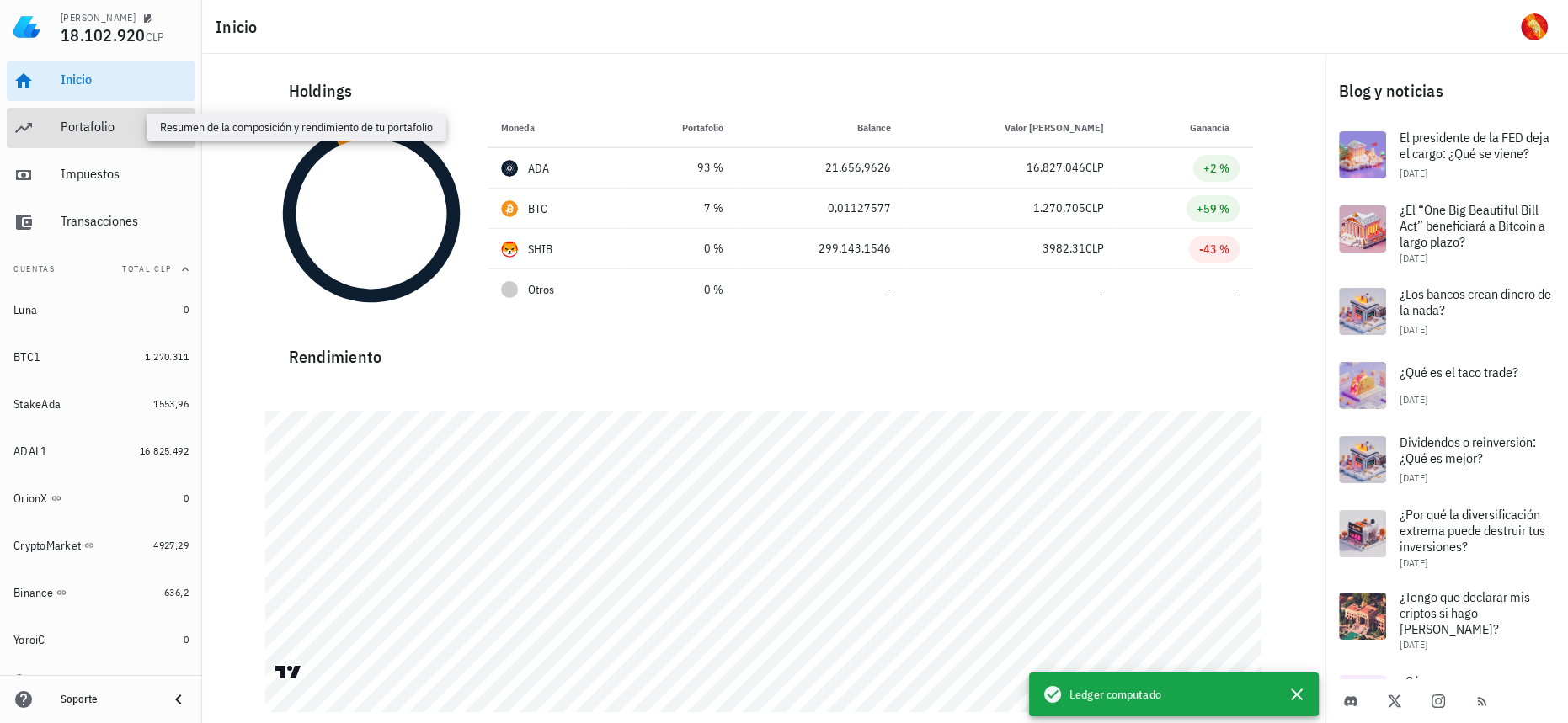
click at [109, 130] on div "Portafolio" at bounding box center [124, 127] width 128 height 16
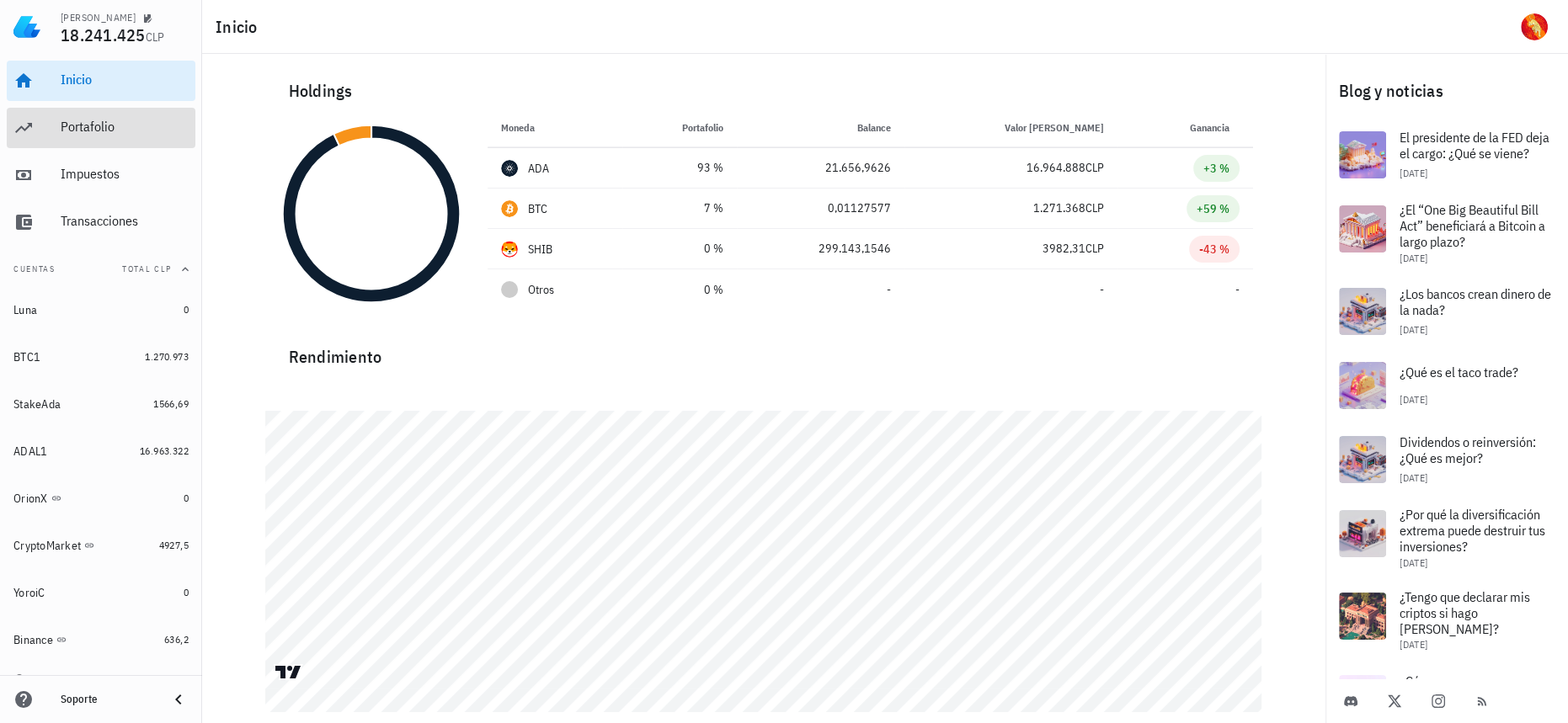
click at [96, 128] on div "Portafolio" at bounding box center [124, 127] width 128 height 16
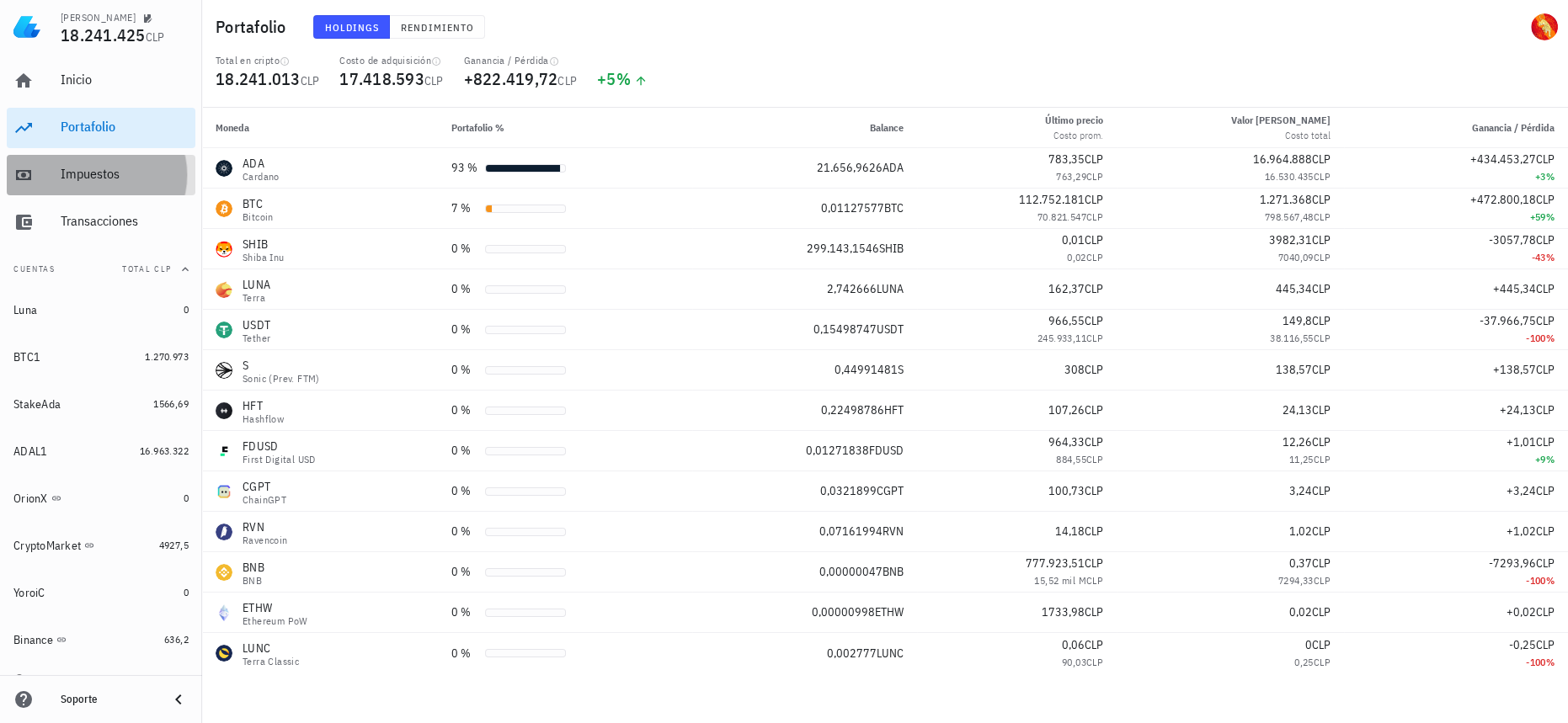
click at [101, 171] on div "Impuestos" at bounding box center [124, 174] width 128 height 16
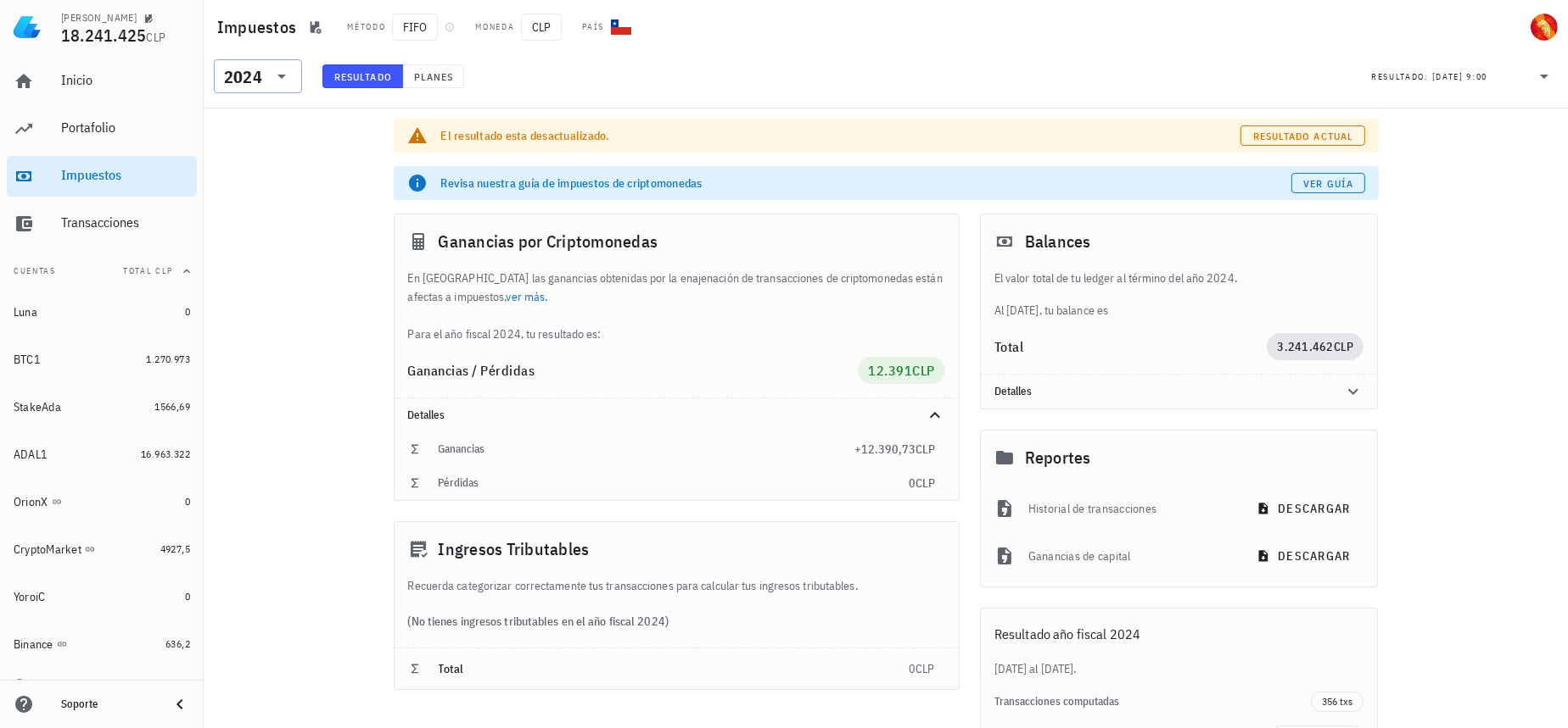
click at [226, 83] on div "2024" at bounding box center [243, 77] width 38 height 17
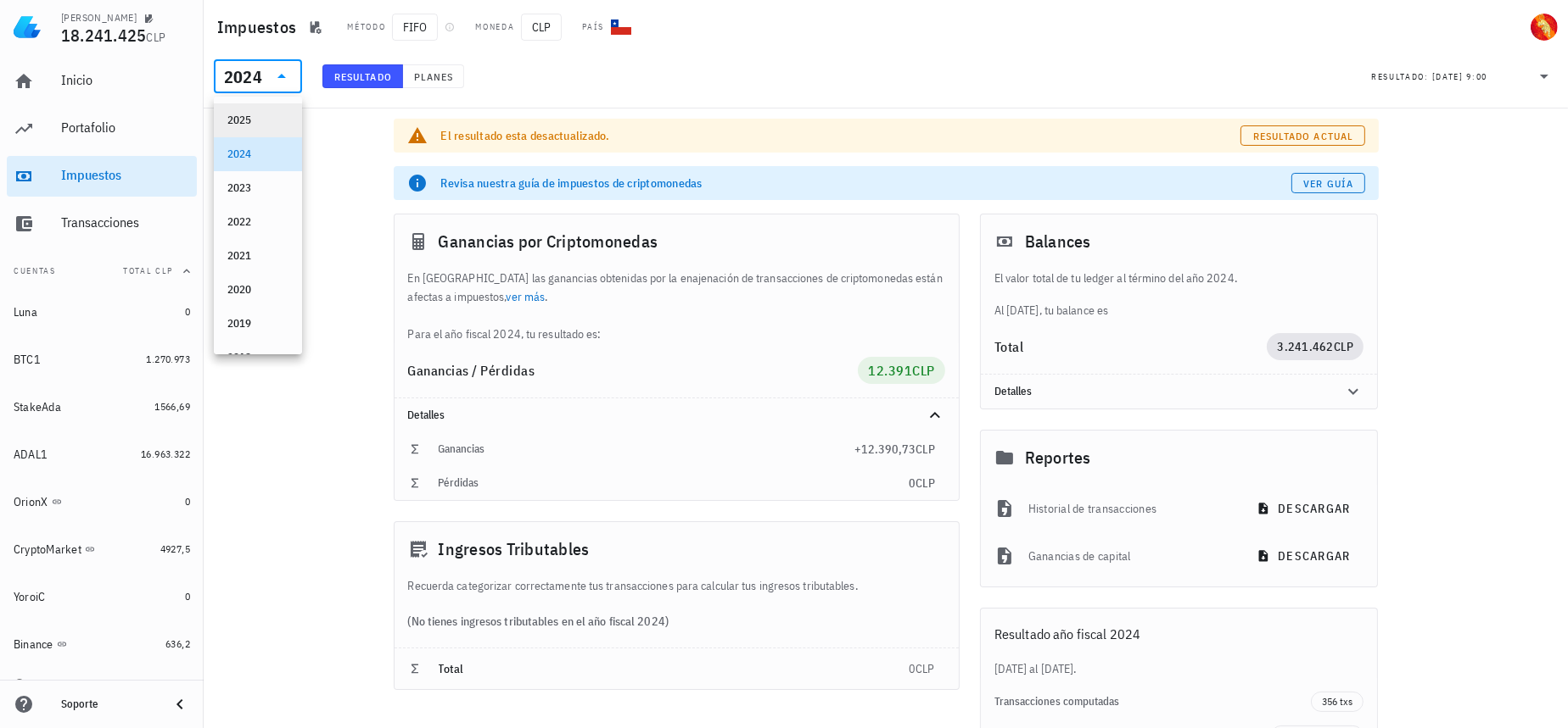
click at [236, 123] on div "2025" at bounding box center [258, 120] width 61 height 14
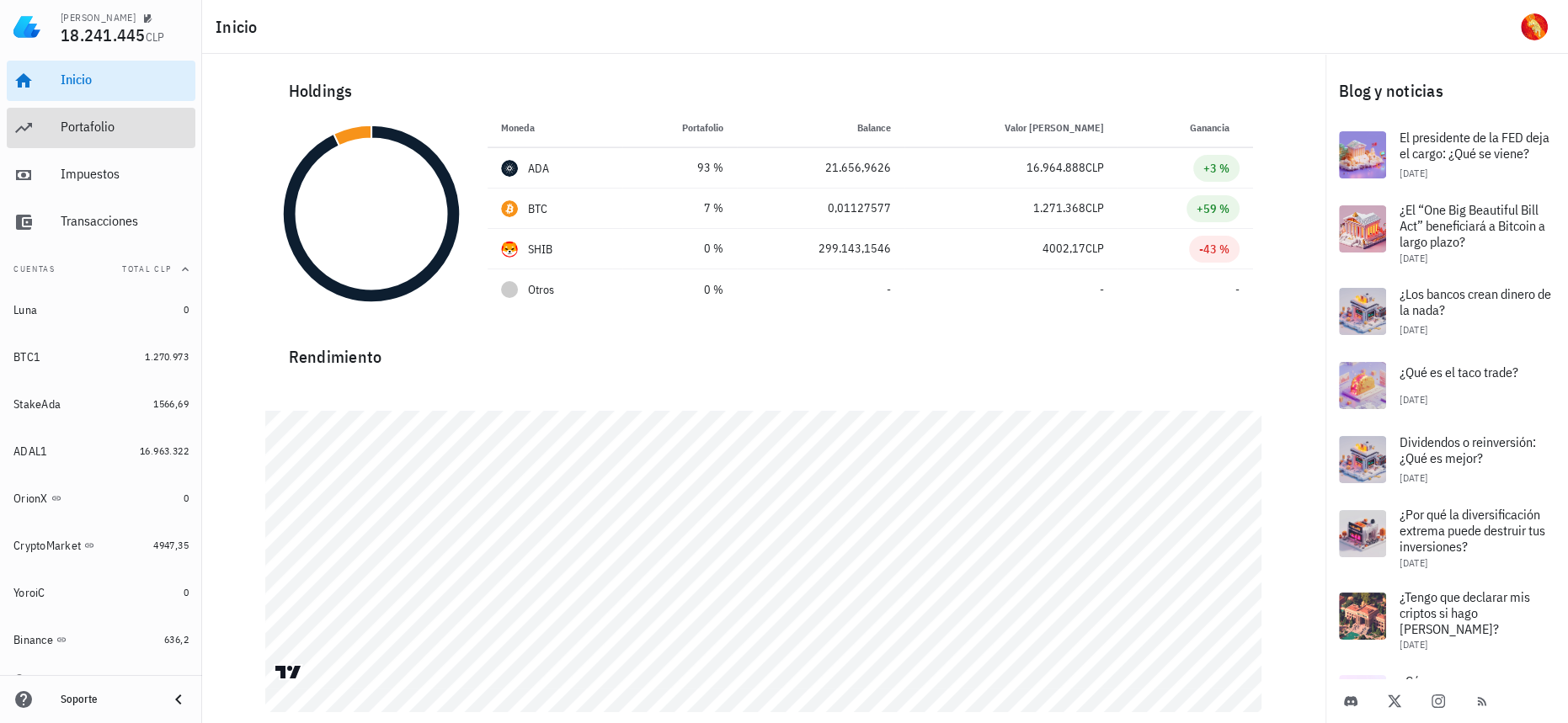
click at [123, 134] on div "Portafolio" at bounding box center [124, 127] width 128 height 16
